Goal: Complete application form

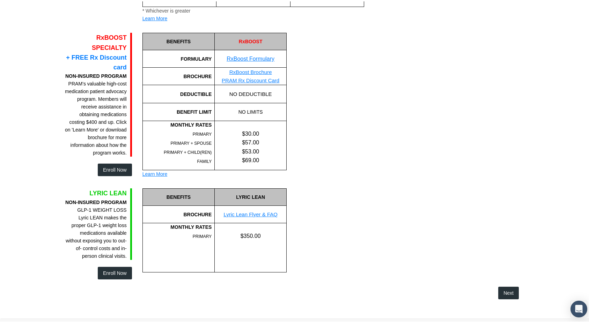
scroll to position [921, 0]
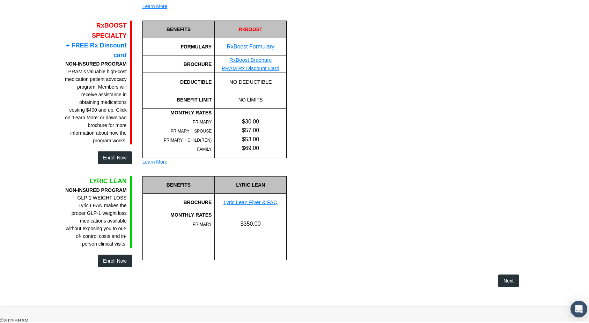
click at [105, 262] on button "Enroll Now" at bounding box center [115, 259] width 34 height 13
click at [253, 202] on link "Lyric Lean Flyer & FAQ" at bounding box center [250, 201] width 54 height 6
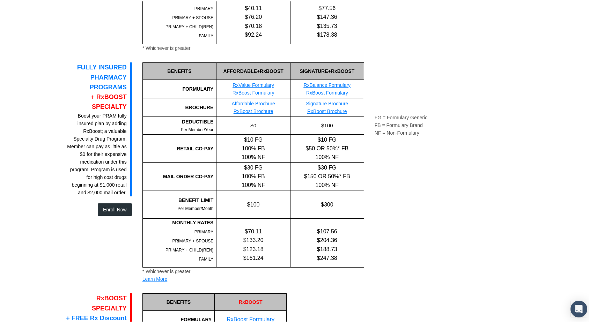
scroll to position [647, 0]
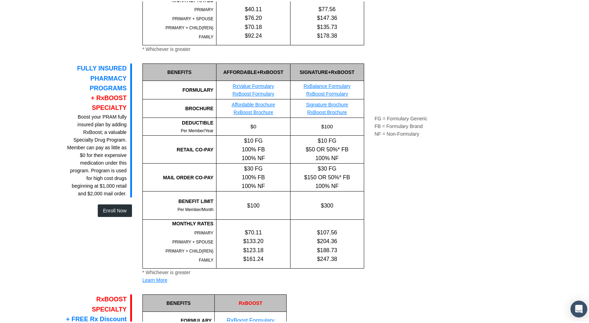
click at [330, 112] on link "RxBoost Brochure" at bounding box center [327, 111] width 40 height 6
click at [336, 92] on link "RxBoost Formulary" at bounding box center [327, 93] width 42 height 6
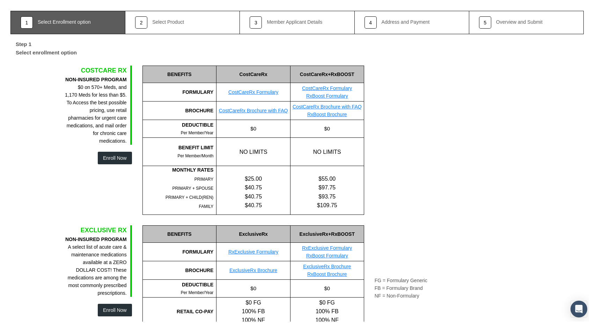
scroll to position [0, 0]
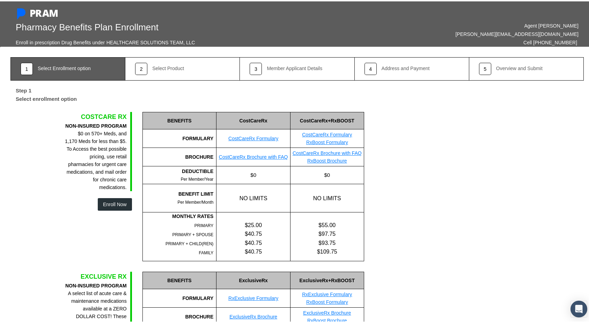
click at [456, 151] on div "COSTCARE RX NON-INSURED PROGRAM $0 on 570+ Meds, and 1,170 Meds for less than $…" at bounding box center [292, 185] width 464 height 149
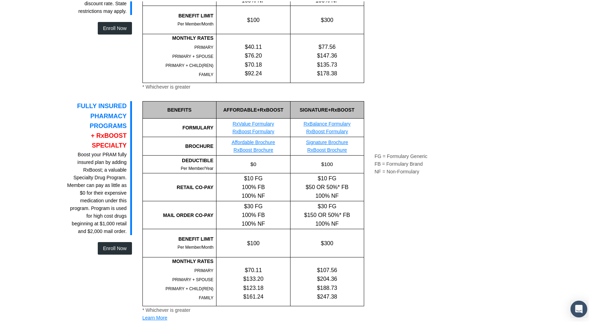
scroll to position [611, 0]
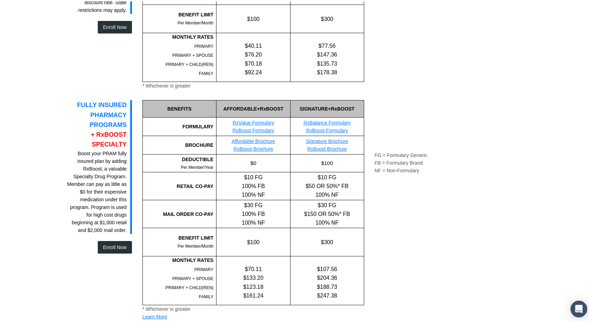
click at [105, 246] on button "Enroll Now" at bounding box center [115, 246] width 34 height 13
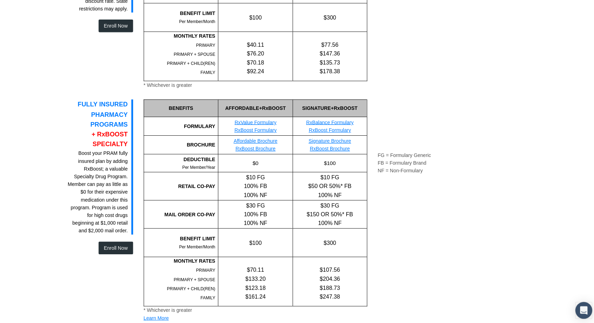
scroll to position [0, 0]
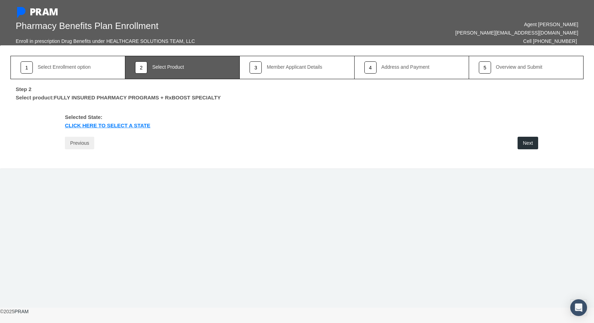
click at [142, 124] on link "Click Here to select a state" at bounding box center [108, 126] width 96 height 8
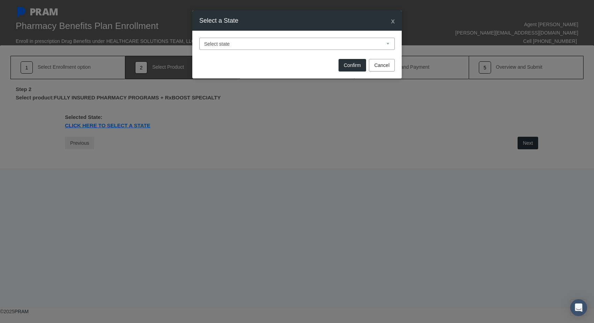
click at [199, 38] on select "Select state [US_STATE] [US_STATE] [US_STATE] [US_STATE] [US_STATE] [US_STATE] …" at bounding box center [296, 44] width 195 height 12
click option "[US_STATE]" at bounding box center [0, 0] width 0 height 0
click at [355, 67] on button "Confirm" at bounding box center [352, 65] width 28 height 13
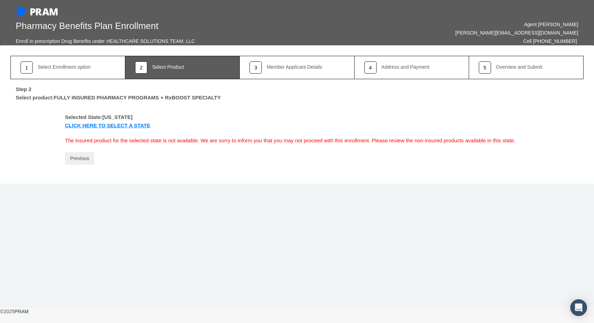
click at [111, 127] on link "Click Here to select a state" at bounding box center [108, 126] width 96 height 8
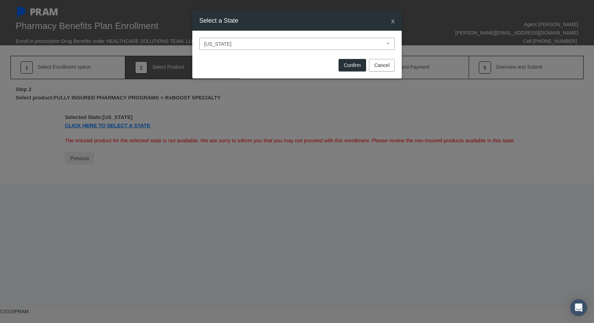
click at [199, 38] on select "Select state [US_STATE] [US_STATE] [US_STATE] [US_STATE] [US_STATE] [US_STATE] …" at bounding box center [296, 44] width 195 height 12
select select "FL"
click option "[US_STATE]" at bounding box center [0, 0] width 0 height 0
click at [361, 69] on button "Confirm" at bounding box center [352, 65] width 28 height 13
